Goal: Navigation & Orientation: Find specific page/section

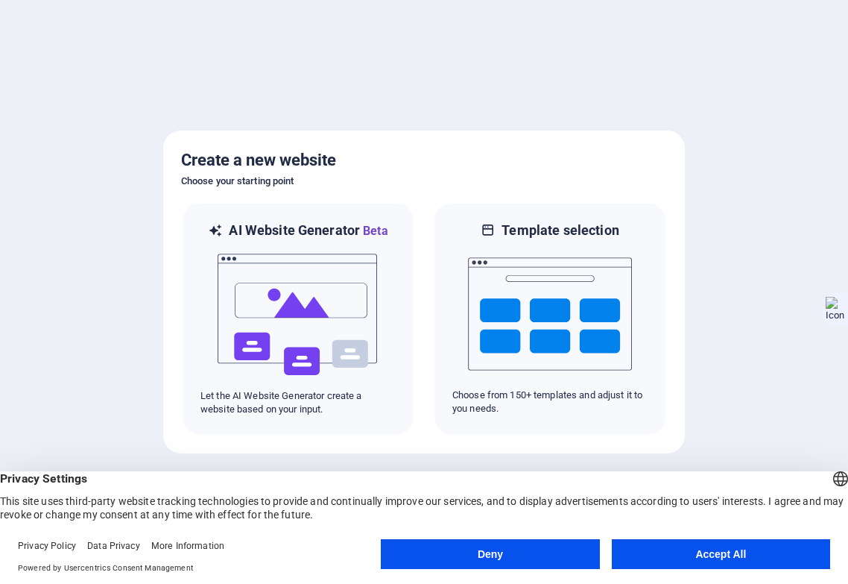
click at [651, 557] on button "Accept All" at bounding box center [721, 554] width 218 height 30
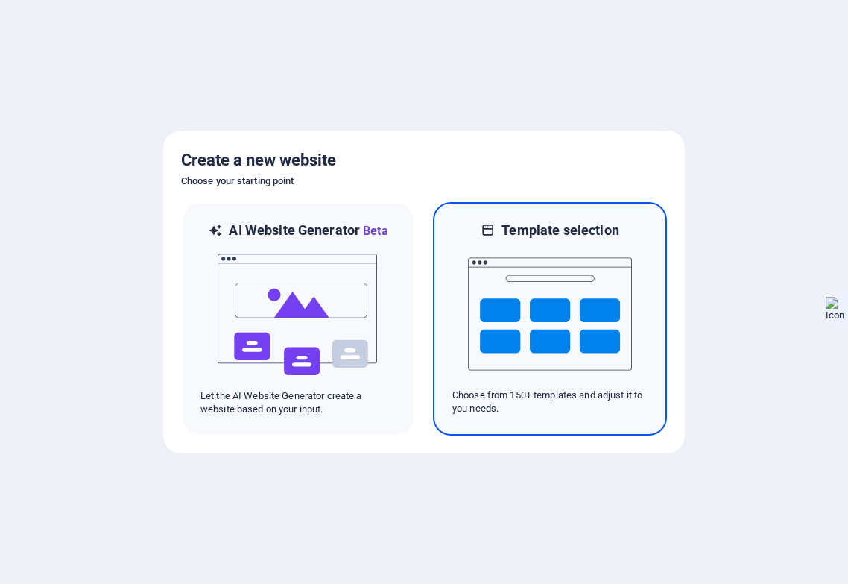
click at [475, 319] on img at bounding box center [550, 313] width 164 height 149
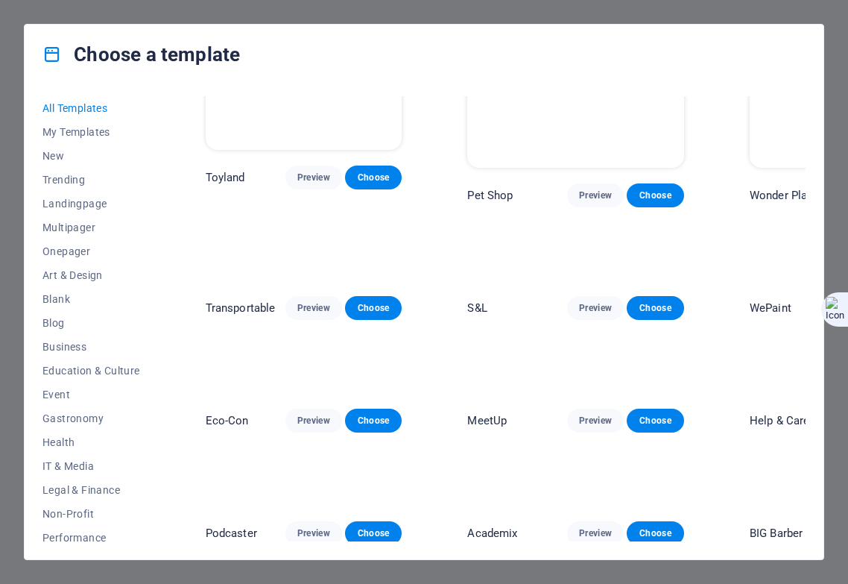
scroll to position [1043, 0]
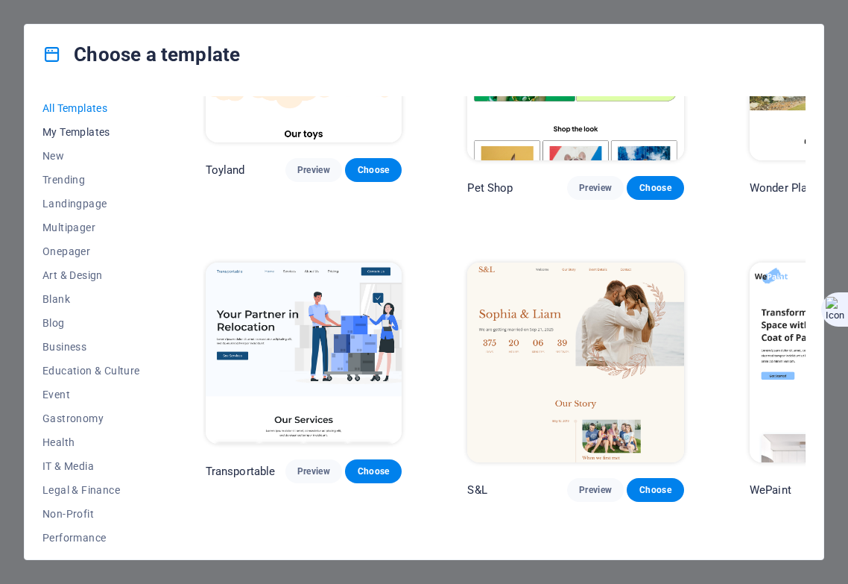
click at [113, 133] on span "My Templates" at bounding box center [91, 132] width 98 height 12
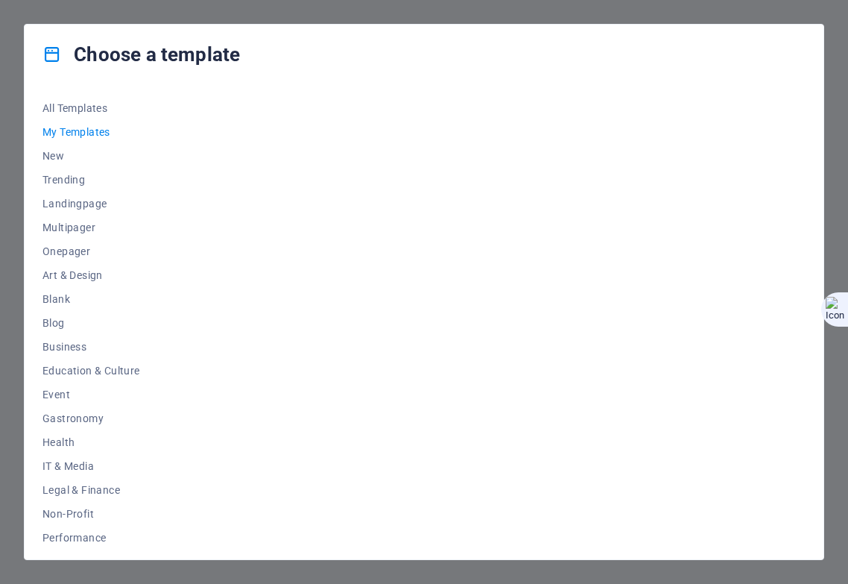
click at [833, 45] on div "Choose a template All Templates My Templates New Trending Landingpage Multipage…" at bounding box center [424, 292] width 848 height 584
